Goal: Task Accomplishment & Management: Use online tool/utility

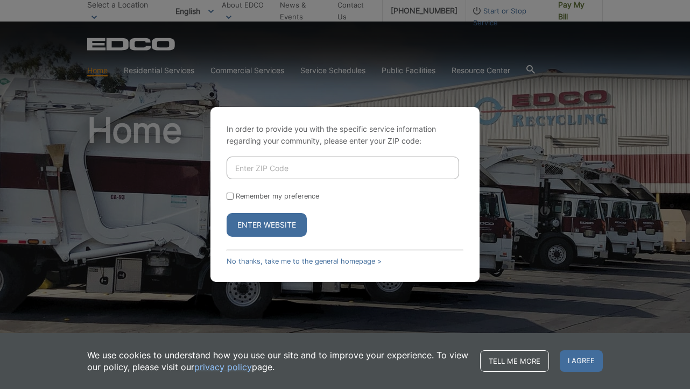
click at [258, 164] on input "Enter ZIP Code" at bounding box center [343, 168] width 232 height 23
type input "91902"
click at [266, 224] on button "Enter Website" at bounding box center [267, 225] width 80 height 24
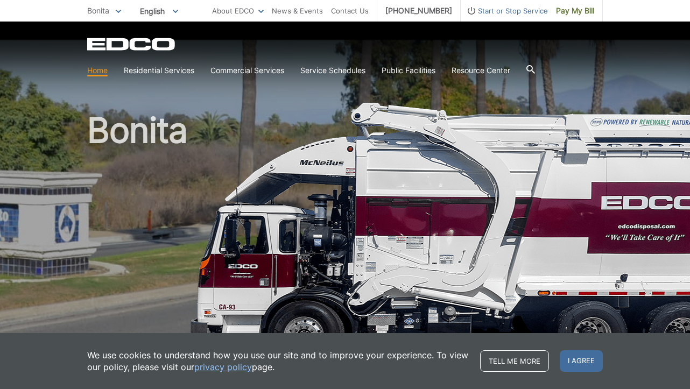
click at [591, 368] on span "I agree" at bounding box center [581, 361] width 43 height 22
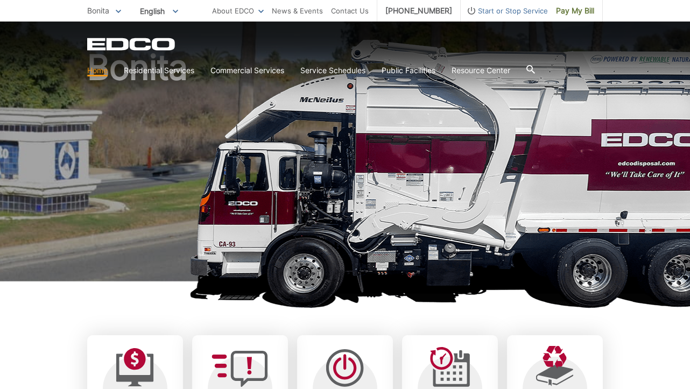
scroll to position [313, 0]
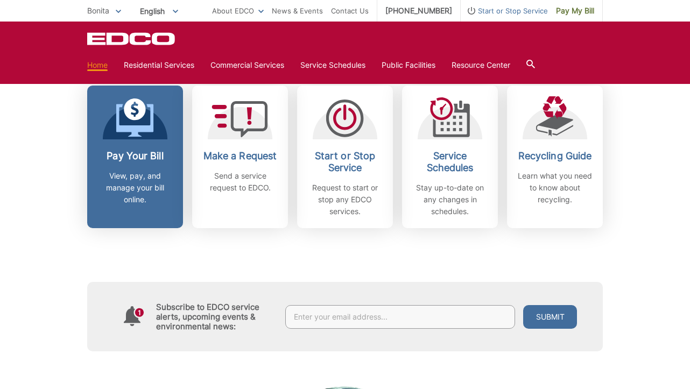
click at [133, 144] on link "Pay Your Bill View, pay, and manage your bill online." at bounding box center [135, 157] width 96 height 143
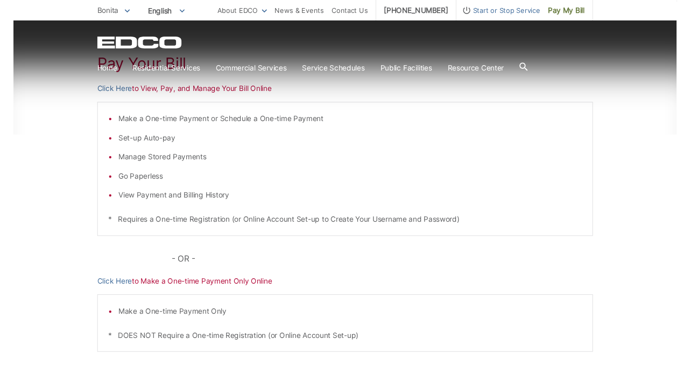
scroll to position [206, 0]
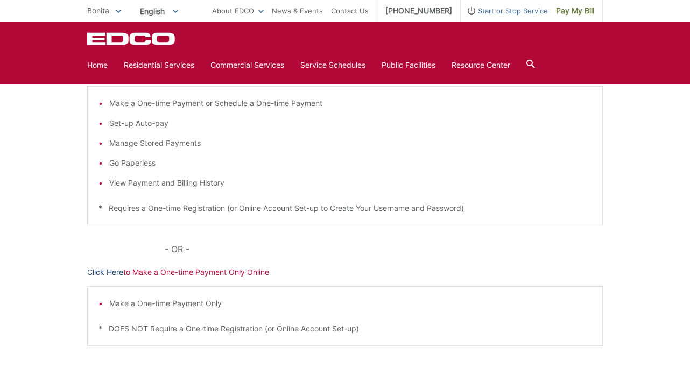
click at [98, 271] on link "Click Here" at bounding box center [105, 272] width 36 height 12
